Goal: Communication & Community: Ask a question

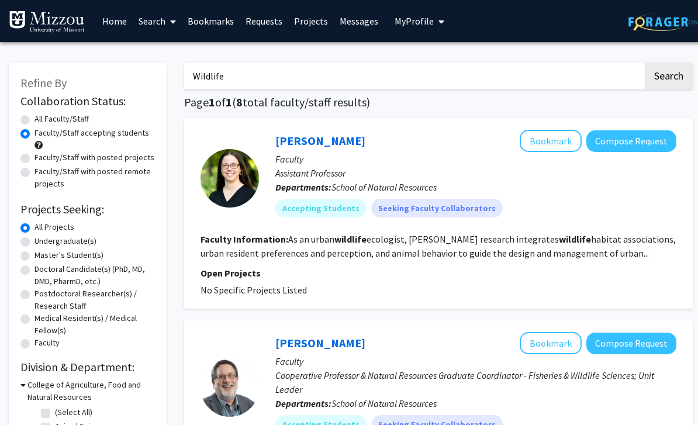
scroll to position [992, 117]
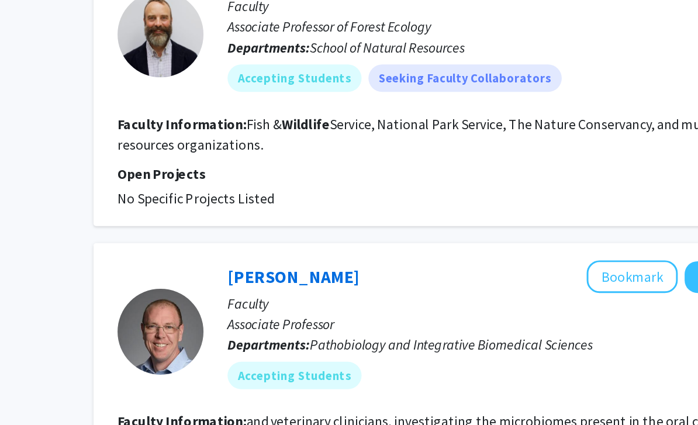
drag, startPoint x: 0, startPoint y: 0, endPoint x: -117, endPoint y: -993, distance: 999.4
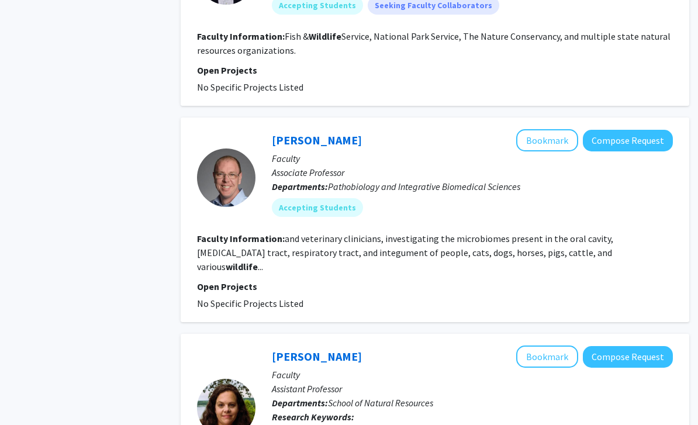
scroll to position [1040, 4]
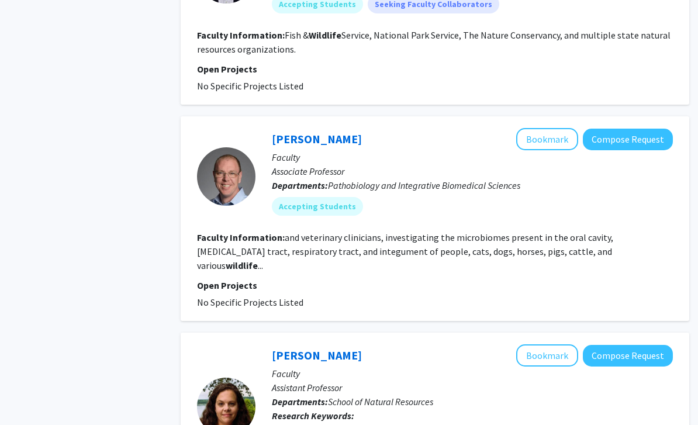
click at [453, 241] on fg-read-more "and veterinary clinicians, investigating the microbiomes present in the oral ca…" at bounding box center [405, 252] width 416 height 40
click at [416, 183] on span "Pathobiology and Integrative Biomedical Sciences" at bounding box center [424, 186] width 192 height 12
click at [330, 141] on link "[PERSON_NAME]" at bounding box center [317, 139] width 90 height 15
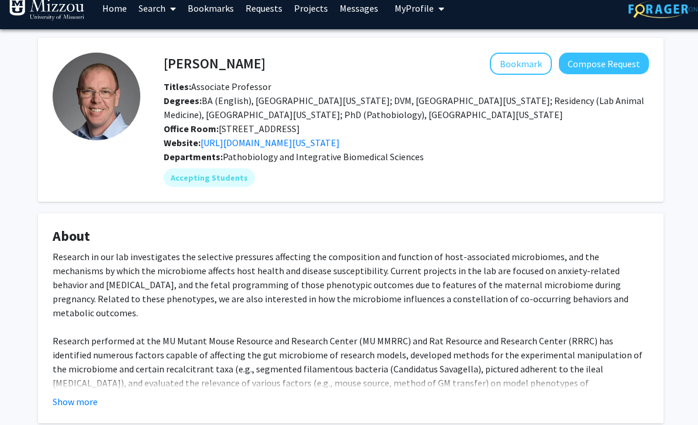
scroll to position [12, 0]
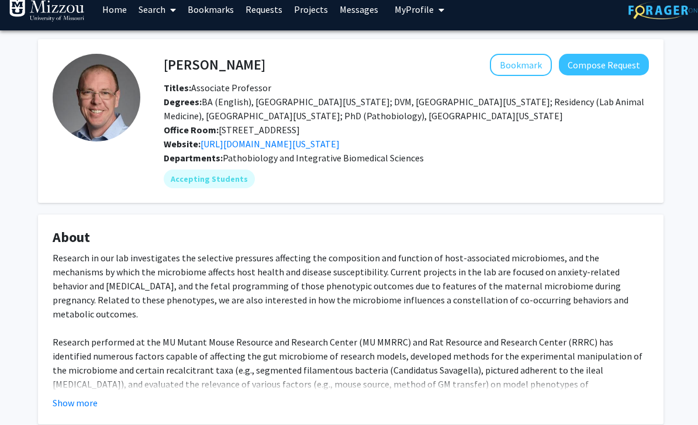
click at [612, 64] on button "Compose Request" at bounding box center [604, 65] width 90 height 22
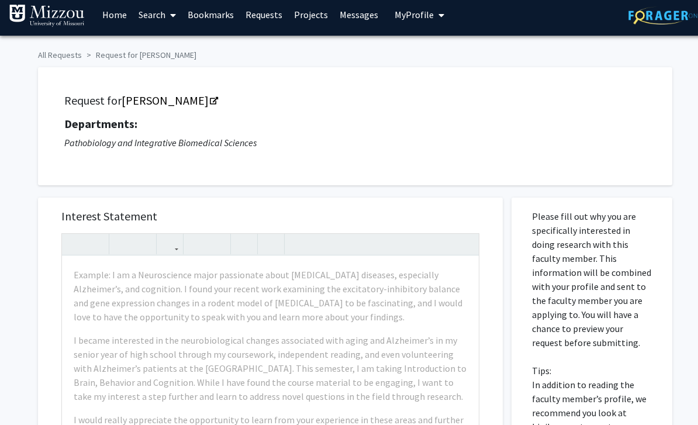
scroll to position [9, 0]
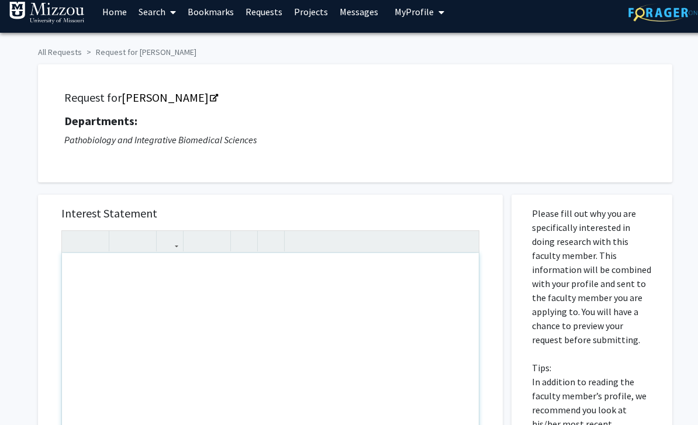
click at [103, 289] on div "Note to users with screen readers: Please press Alt+0 or Option+0 to deactivate…" at bounding box center [270, 387] width 417 height 268
type textarea "h"
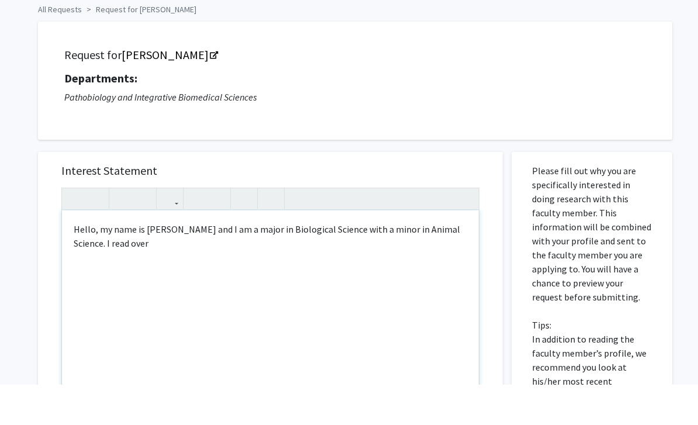
scroll to position [20, 0]
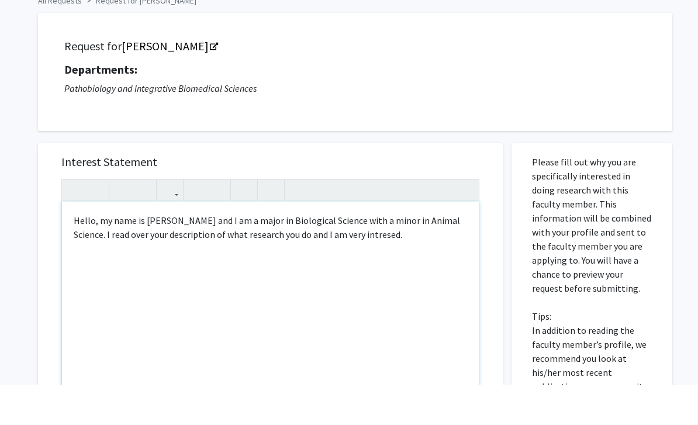
click at [383, 242] on div "Hello, my name is [PERSON_NAME] and I am a major in Biological Science with a m…" at bounding box center [270, 376] width 417 height 268
click at [373, 242] on div "Hello, my name is [PERSON_NAME] and I am a major in Biological Science with a m…" at bounding box center [270, 376] width 417 height 268
click at [372, 242] on div "Hello, my name is [PERSON_NAME] and I am a major in Biological Science with a m…" at bounding box center [270, 376] width 417 height 268
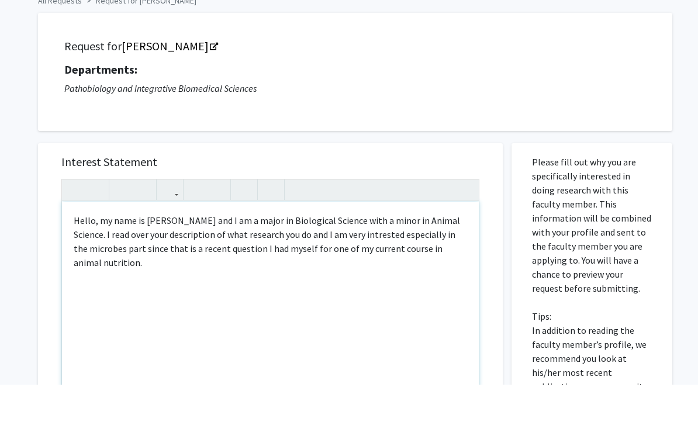
click at [382, 242] on div "Hello, my name is [PERSON_NAME] and I am a major in Biological Science with a m…" at bounding box center [270, 376] width 417 height 268
click at [126, 251] on div "Hello, my name is [PERSON_NAME] and I am a major in Biological Science with a m…" at bounding box center [270, 376] width 417 height 268
click at [125, 264] on div "Hello, my name is [PERSON_NAME] and I am a major in Biological Science with a m…" at bounding box center [270, 376] width 417 height 268
click at [314, 424] on div "Hello, my name is [PERSON_NAME] and I am a major in Biological Science with a m…" at bounding box center [270, 376] width 417 height 268
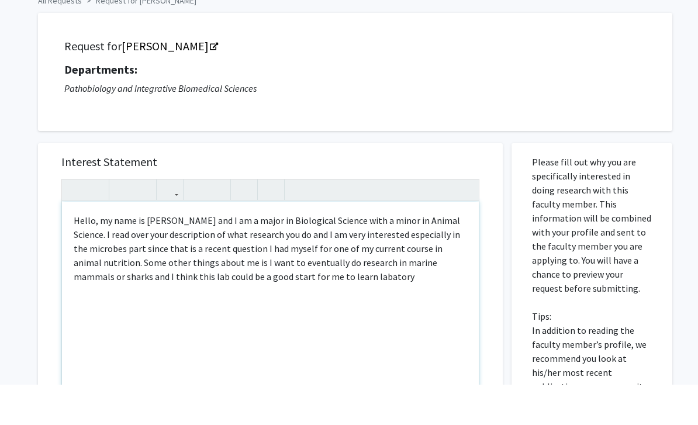
click at [333, 277] on div "Hello, my name is [PERSON_NAME] and I am a major in Biological Science with a m…" at bounding box center [270, 376] width 417 height 268
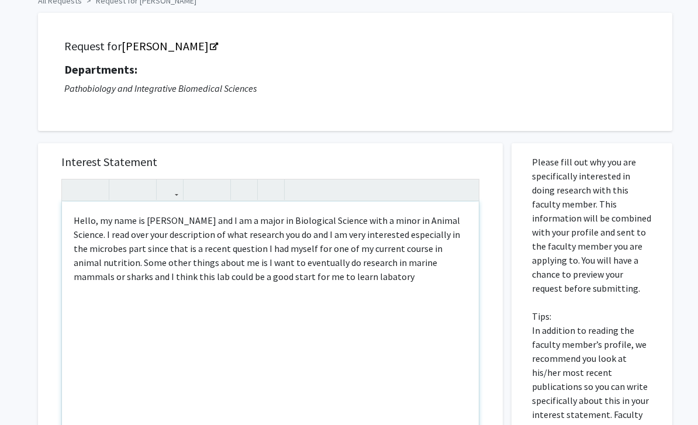
click at [332, 279] on div "Hello, my name is [PERSON_NAME] and I am a major in Biological Science with a m…" at bounding box center [270, 336] width 417 height 268
click at [332, 278] on div "Hello, my name is [PERSON_NAME] and I am a major in Biological Science with a m…" at bounding box center [270, 336] width 417 height 268
click at [103, 236] on div "Hello, my name is [PERSON_NAME] and I am a major in Biological Science with a m…" at bounding box center [270, 336] width 417 height 268
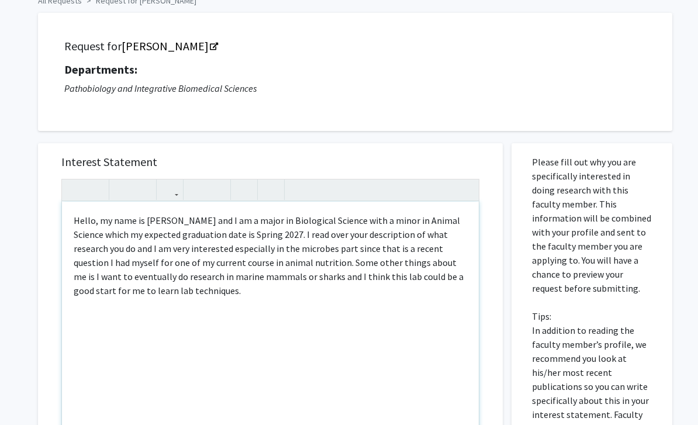
click at [224, 281] on div "Hello, my name is [PERSON_NAME] and I am a major in Biological Science with a m…" at bounding box center [270, 336] width 417 height 268
click at [224, 288] on div "Hello, my name is [PERSON_NAME] and I am a major in Biological Science with a m…" at bounding box center [270, 336] width 417 height 268
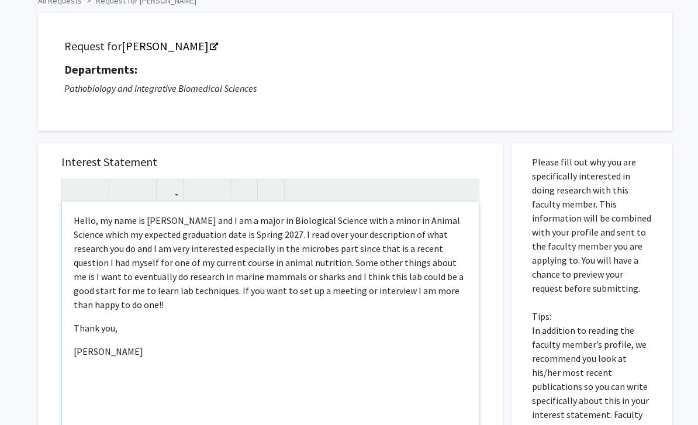
type textarea "<p>Hello, my name is [PERSON_NAME] and I am a major in Biological Science with …"
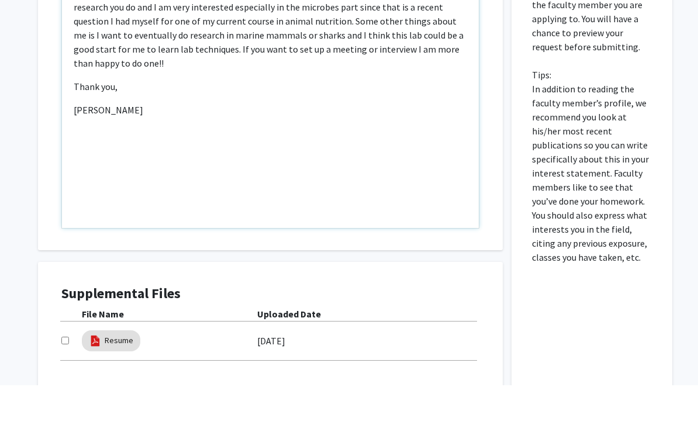
scroll to position [264, 0]
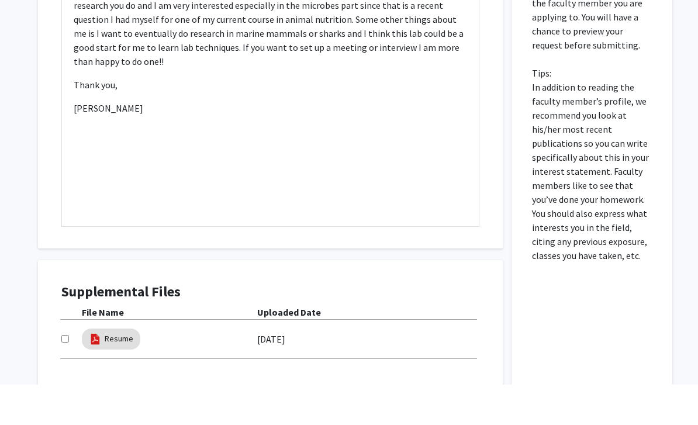
click at [67, 375] on input "checkbox" at bounding box center [65, 379] width 8 height 8
checkbox input "true"
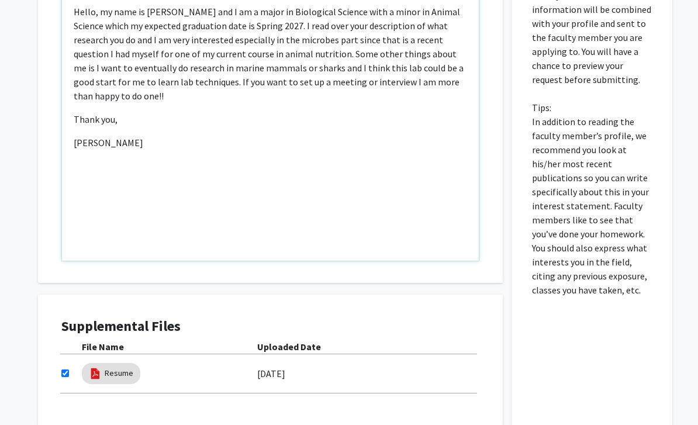
click at [166, 99] on p "Hello, my name is [PERSON_NAME] and I am a major in Biological Science with a m…" at bounding box center [270, 54] width 393 height 98
type textarea "<p>Hello, my name is [PERSON_NAME] and I am a major in Biological Science with …"
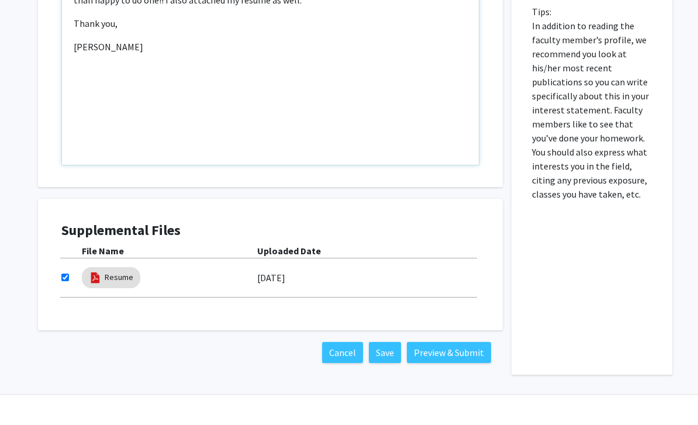
scroll to position [354, 0]
click at [443, 355] on button "Preview & Submit" at bounding box center [449, 363] width 84 height 21
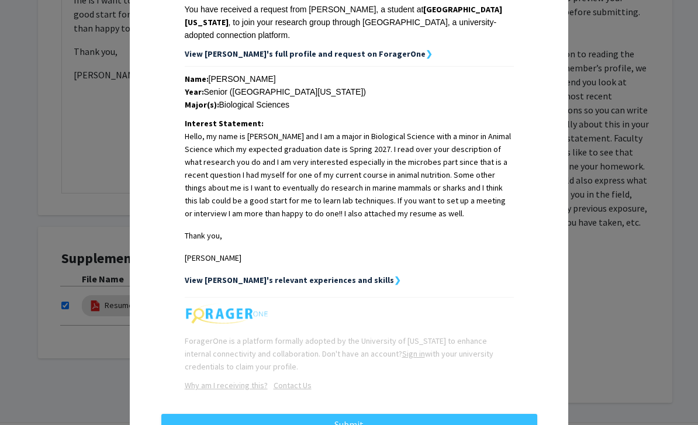
scroll to position [202, 0]
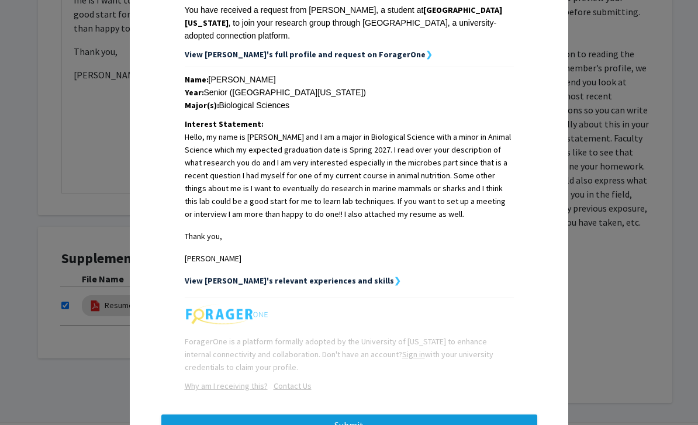
click at [348, 414] on button "Submit" at bounding box center [349, 424] width 376 height 21
